Goal: Find specific page/section: Find specific page/section

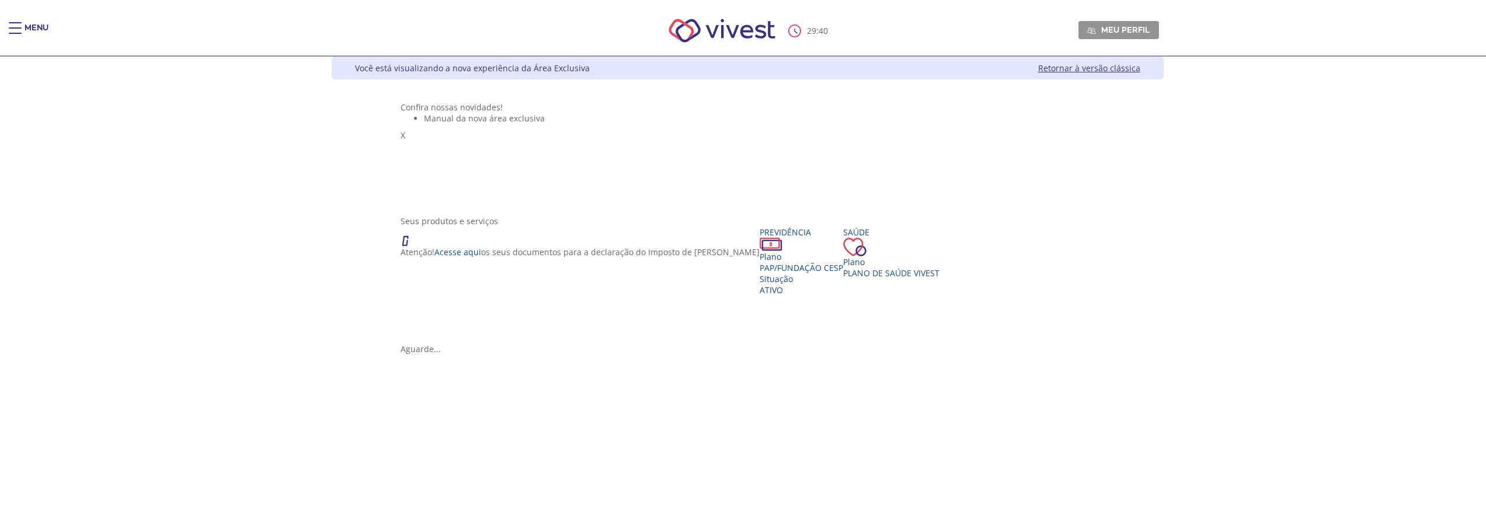
click at [327, 22] on div "29 : 40 Meu perfil Alterar Senha Sair" at bounding box center [743, 31] width 832 height 50
click at [20, 29] on div "Main header" at bounding box center [15, 33] width 13 height 23
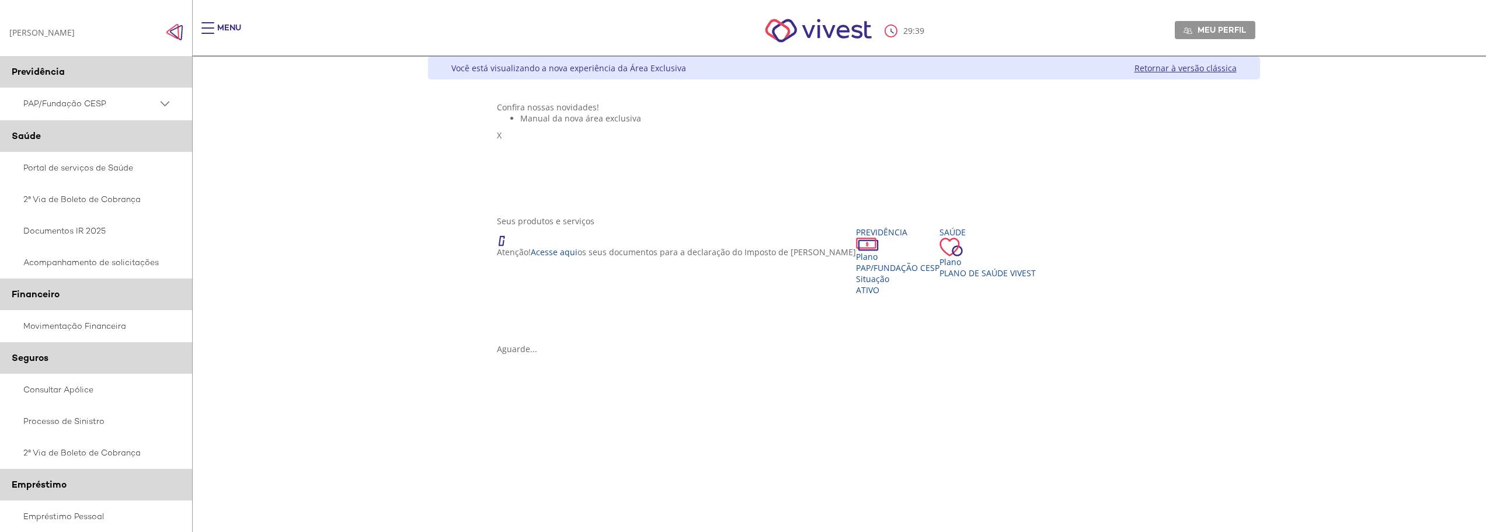
scroll to position [126, 0]
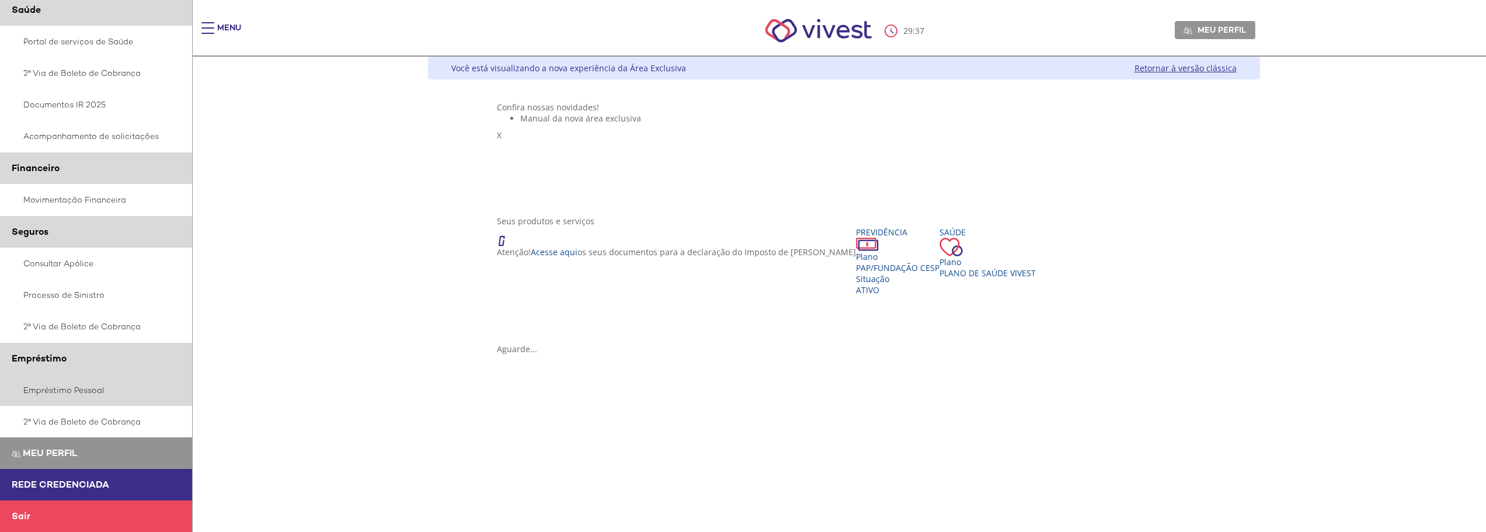
click at [68, 388] on link "Empréstimo Pessoal" at bounding box center [96, 390] width 193 height 32
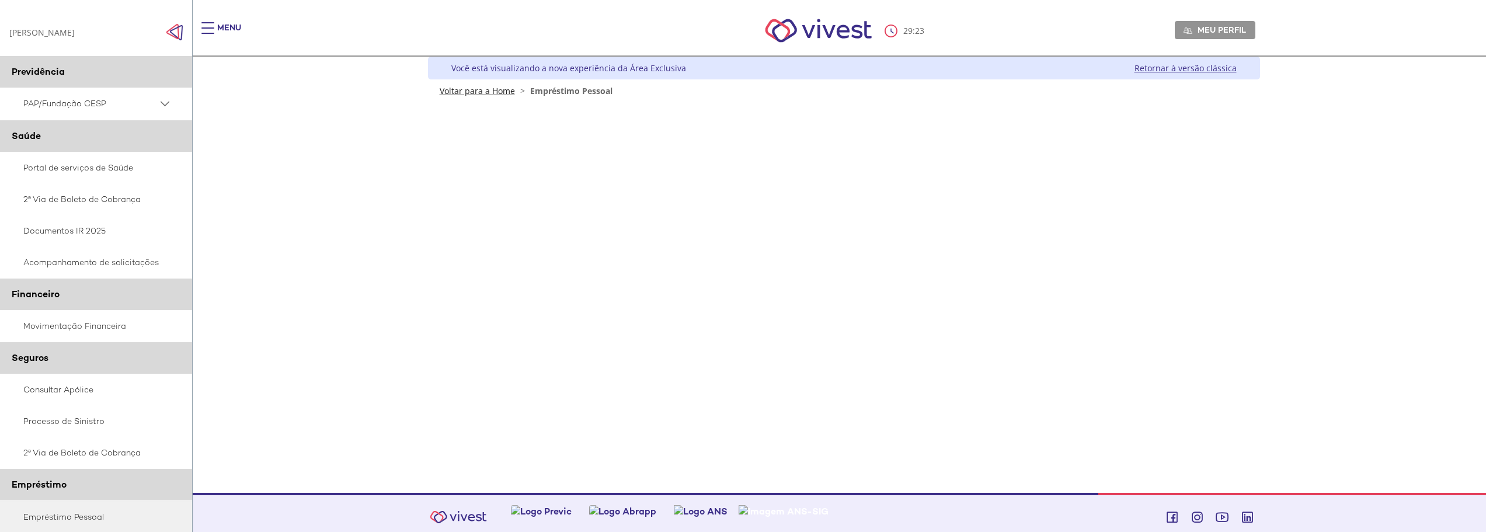
click at [507, 93] on link "Voltar para a Home" at bounding box center [477, 90] width 75 height 11
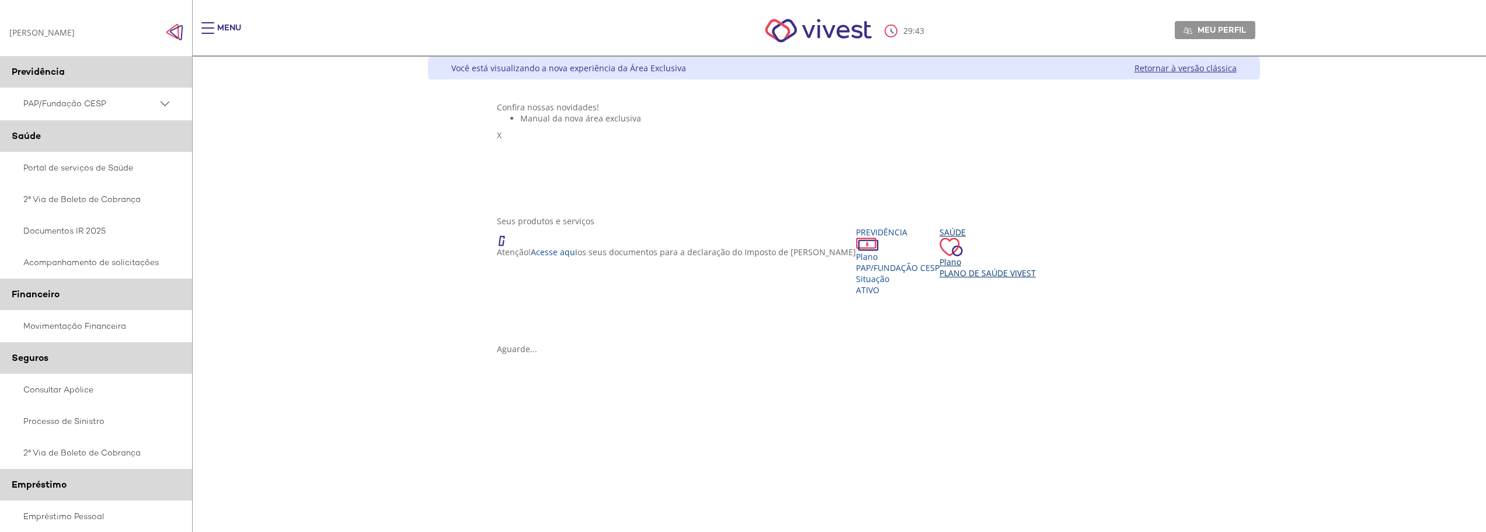
click at [939, 278] on span "Plano de Saúde VIVEST" at bounding box center [987, 272] width 96 height 11
click at [939, 267] on div "Plano" at bounding box center [987, 261] width 96 height 11
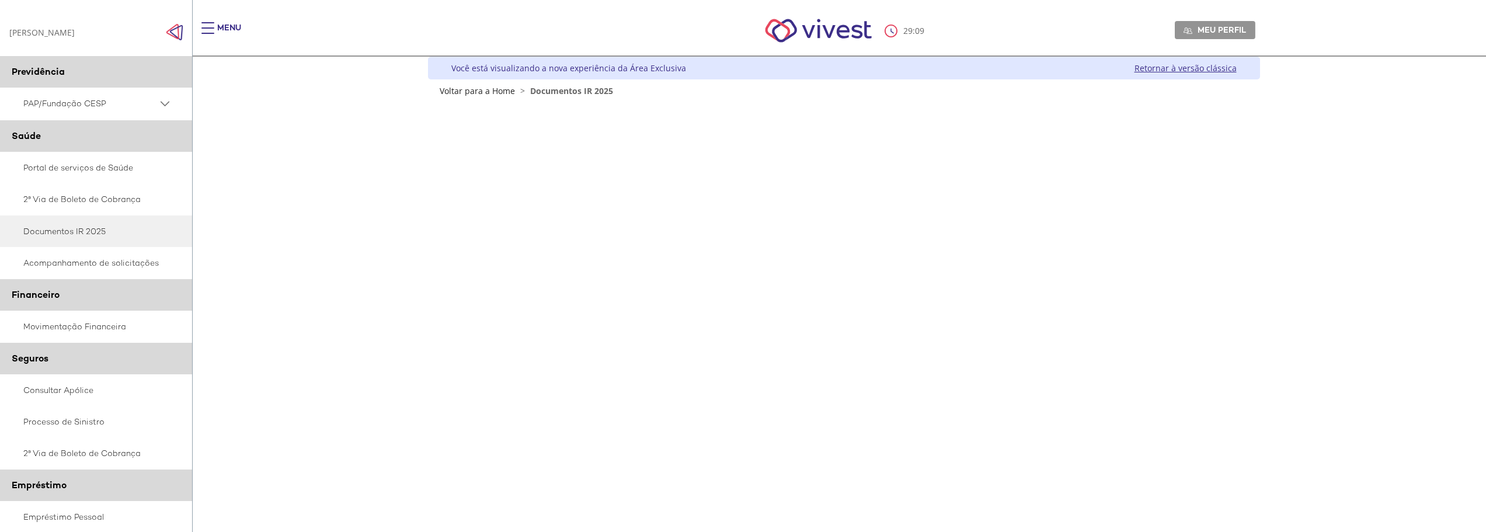
click at [1228, 238] on div "Z7_I2KE1AG0LGP1E06EUMQNLM2090 Documentos-IR-Outsystems Menu de ação do componen…" at bounding box center [844, 466] width 832 height 740
click at [464, 81] on div "Z6_L19A13G0LGPF00Q7UV9Q807RA0 Você está visualizando a nova experiência da Área…" at bounding box center [844, 77] width 832 height 40
drag, startPoint x: 459, startPoint y: 92, endPoint x: 500, endPoint y: 135, distance: 59.9
click at [459, 92] on link "Voltar para a Home" at bounding box center [477, 90] width 75 height 11
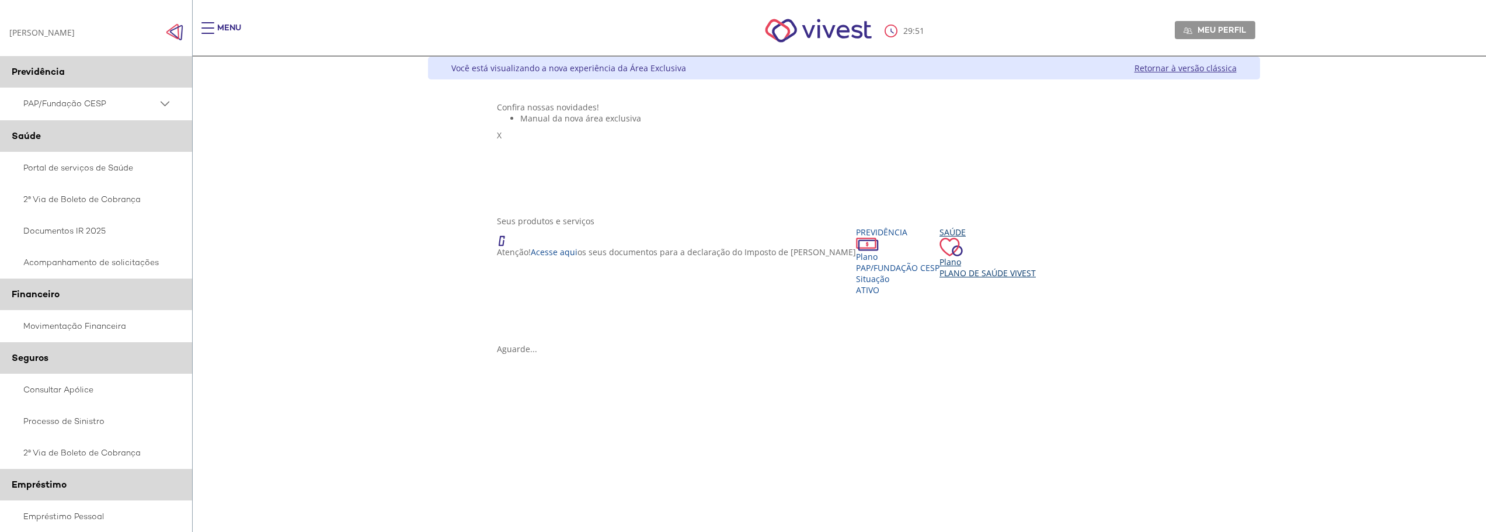
click at [939, 267] on div "Plano" at bounding box center [987, 261] width 96 height 11
click at [939, 278] on span "Plano de Saúde VIVEST" at bounding box center [987, 272] width 96 height 11
click at [534, 378] on icon "Vivest" at bounding box center [529, 382] width 8 height 8
click at [939, 278] on div "Plano Plano de Saúde VIVEST" at bounding box center [987, 267] width 96 height 22
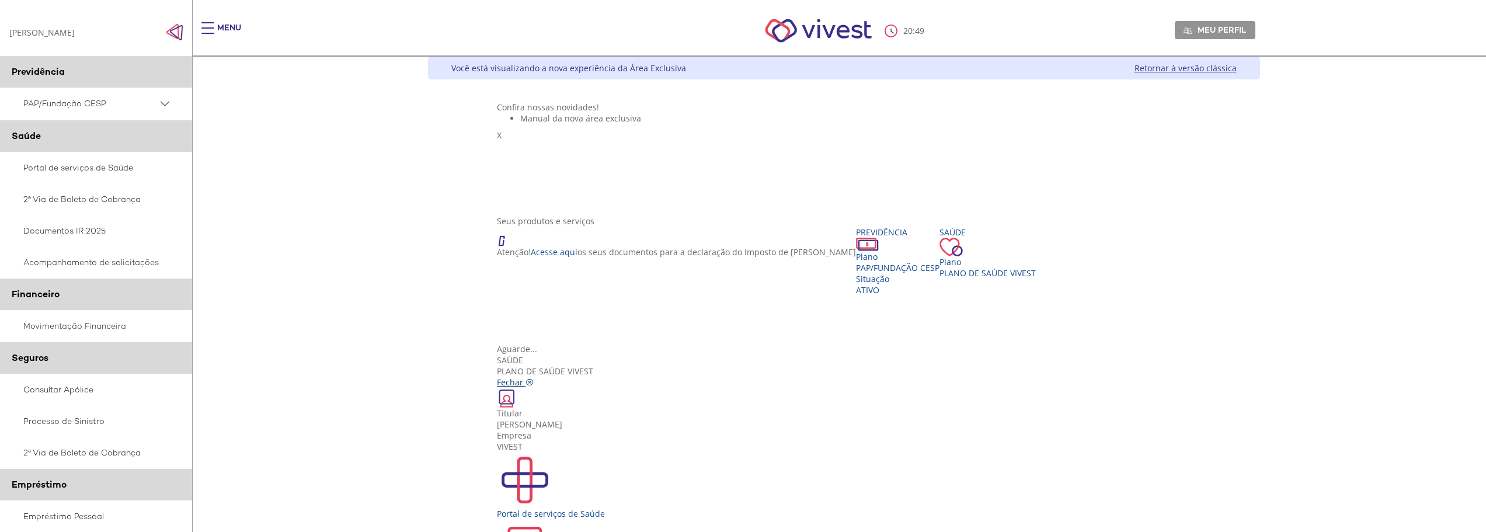
click at [534, 378] on icon "Vivest" at bounding box center [529, 382] width 8 height 8
click at [947, 124] on ul "Manual da nova área exclusiva" at bounding box center [844, 118] width 694 height 11
click at [939, 278] on div "Saúde Plano Plano de Saúde VIVEST" at bounding box center [987, 253] width 96 height 52
click at [534, 378] on icon "Vivest" at bounding box center [529, 382] width 8 height 8
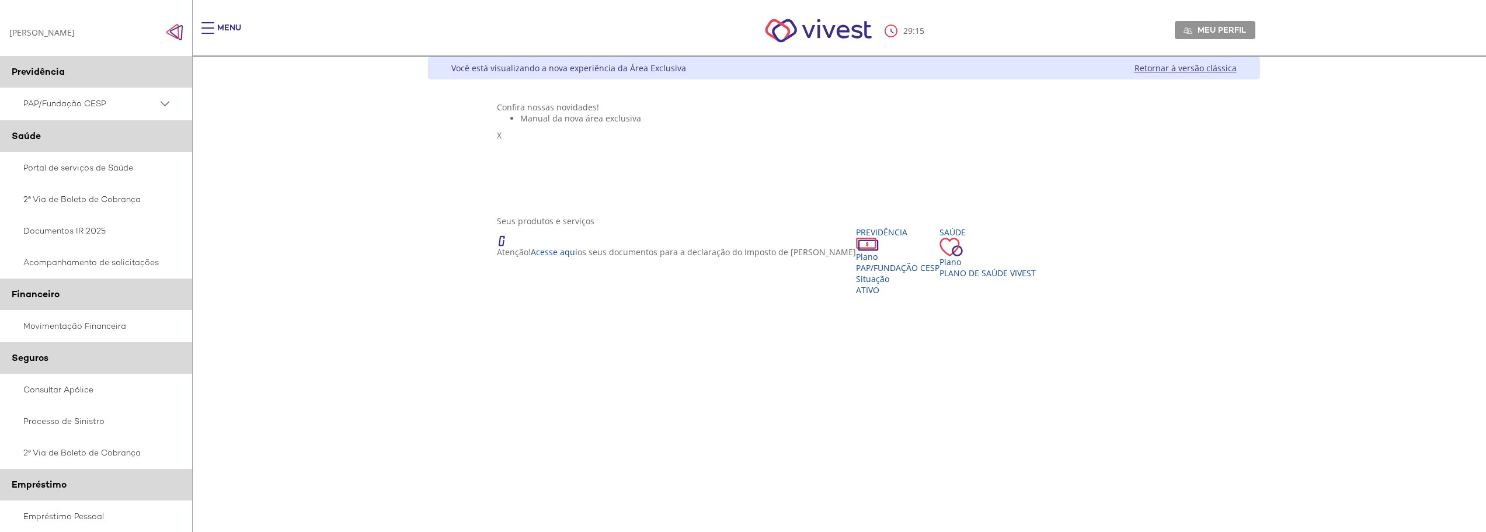
scroll to position [126, 0]
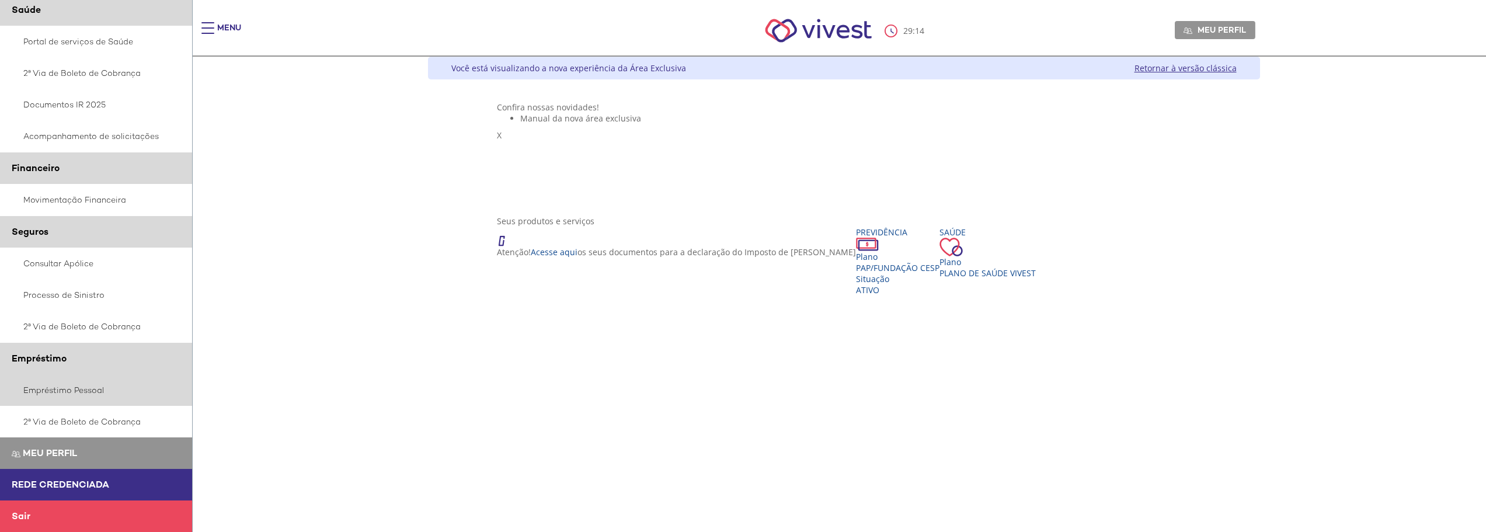
click at [92, 390] on link "Empréstimo Pessoal" at bounding box center [96, 390] width 193 height 32
